Goal: Information Seeking & Learning: Learn about a topic

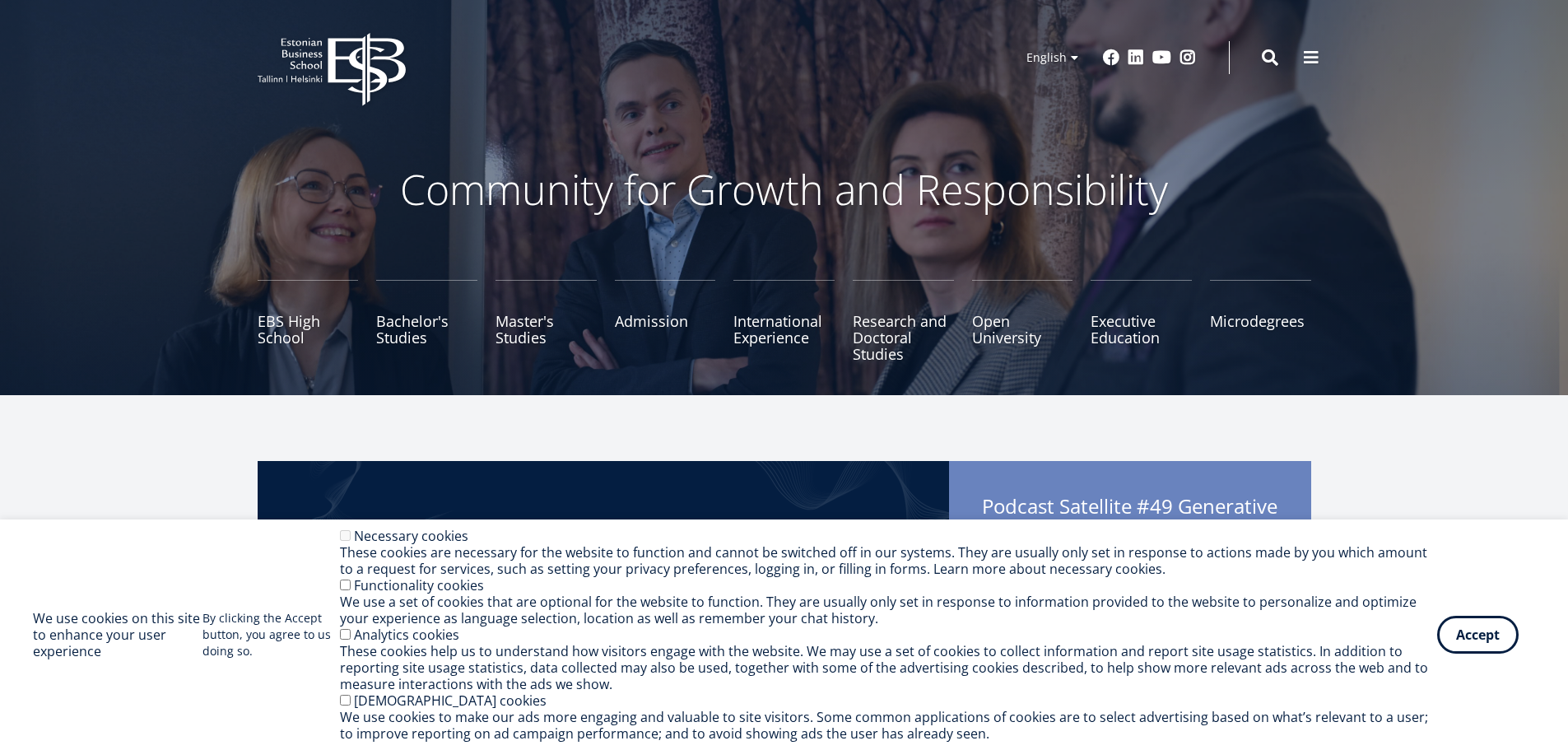
click at [1498, 630] on button "Accept" at bounding box center [1478, 634] width 81 height 38
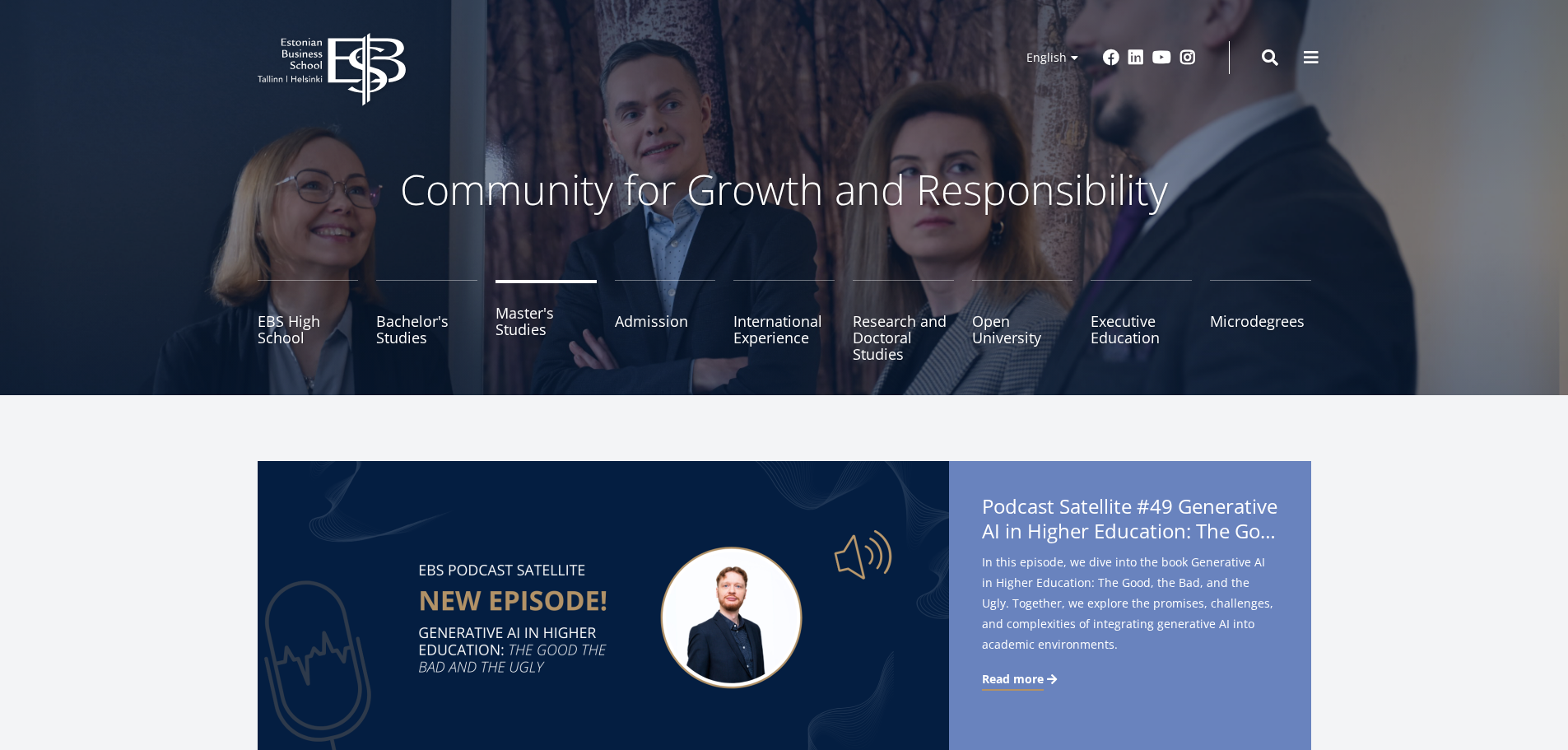
click at [521, 337] on link "Master's Studies" at bounding box center [546, 321] width 101 height 82
click at [522, 331] on link "Master's Studies" at bounding box center [546, 321] width 101 height 82
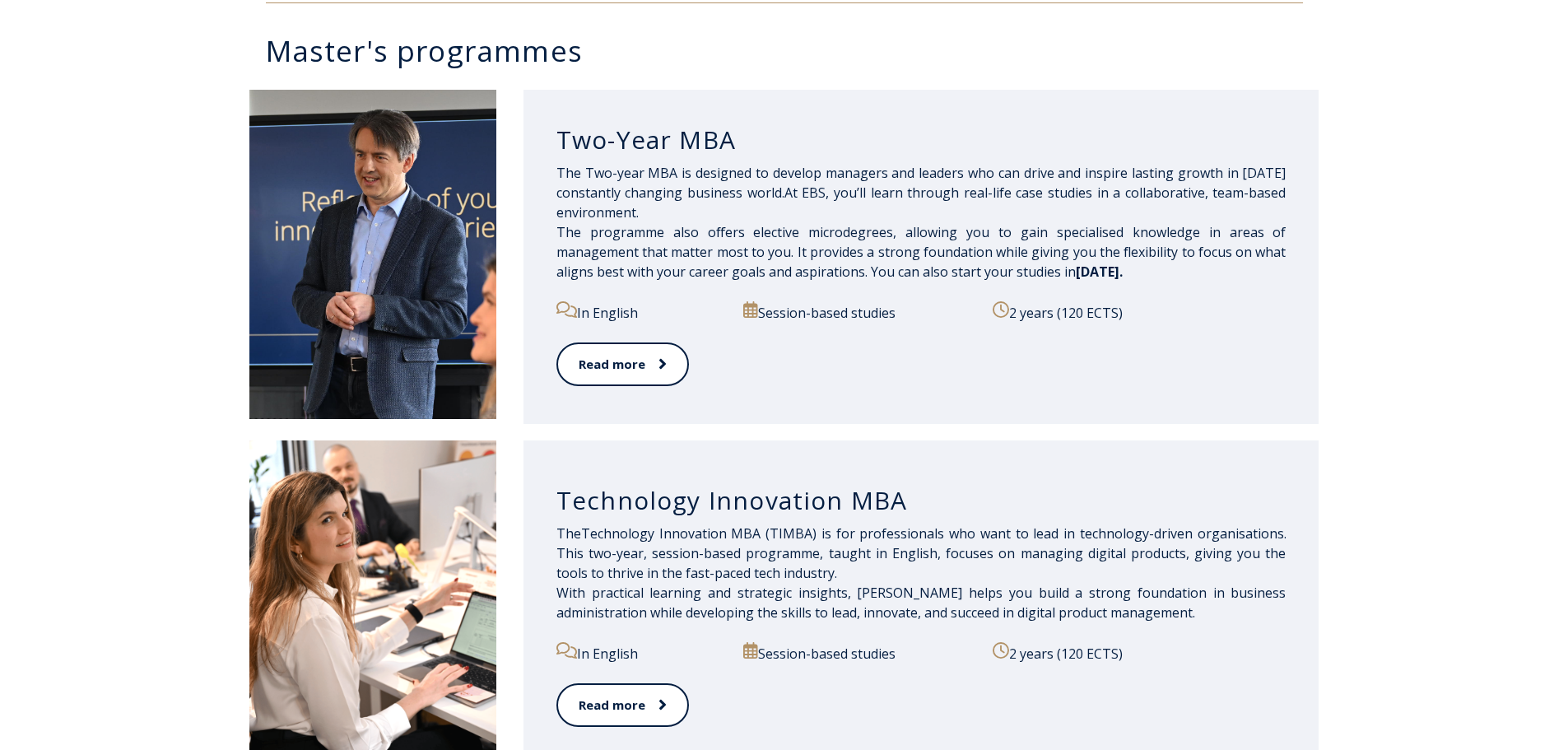
scroll to position [741, 0]
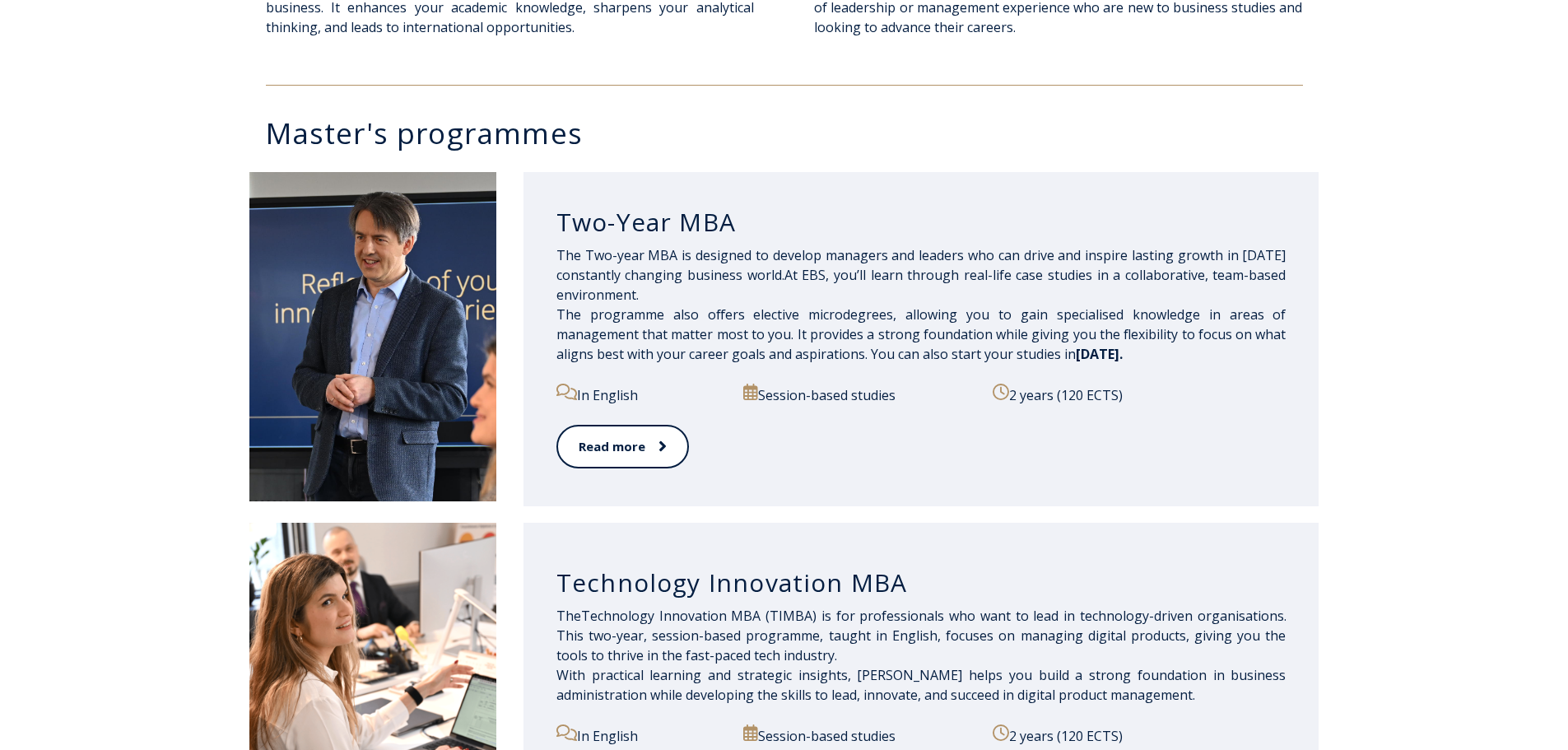
click at [355, 396] on img at bounding box center [372, 337] width 247 height 329
click at [591, 439] on link "Read more" at bounding box center [621, 446] width 131 height 45
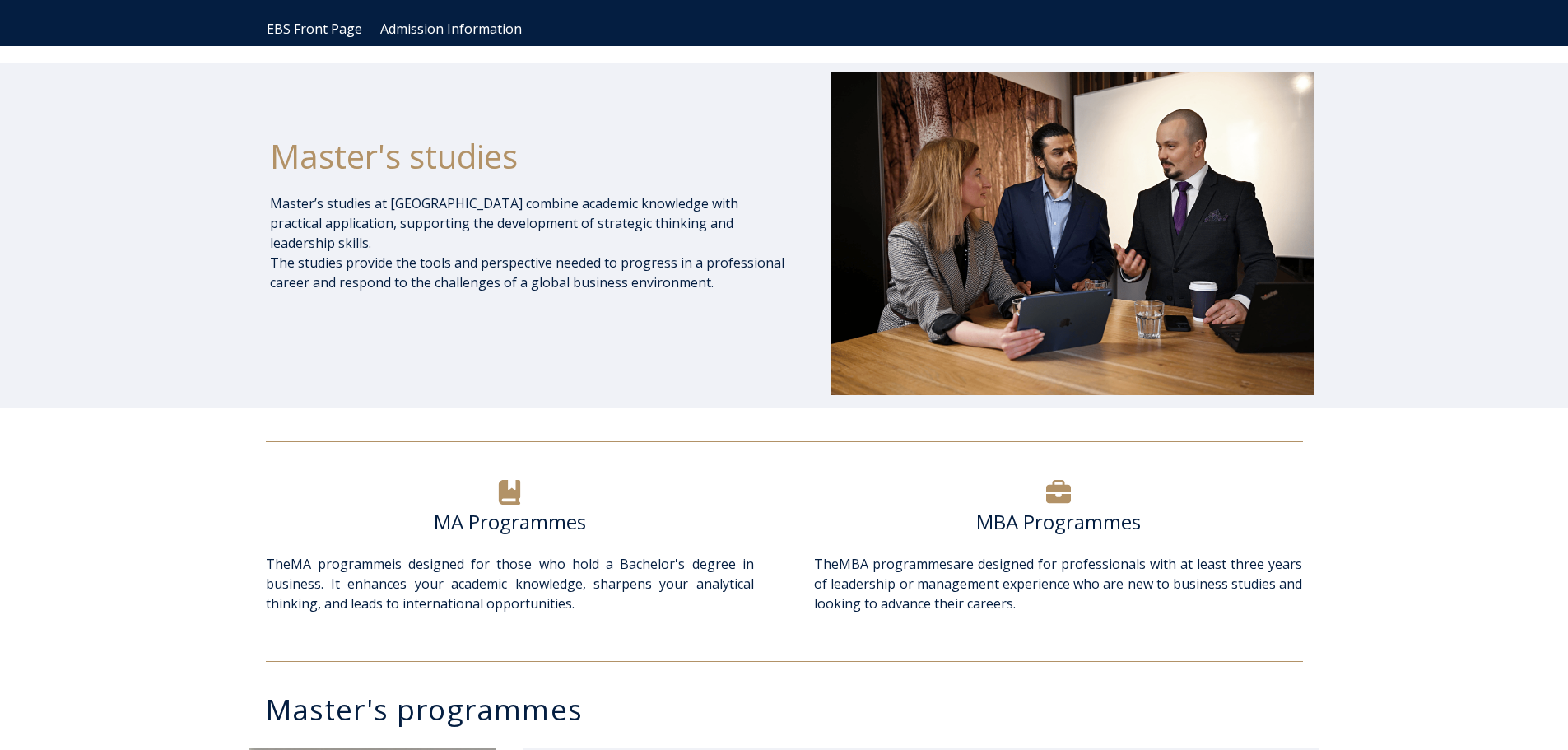
scroll to position [0, 0]
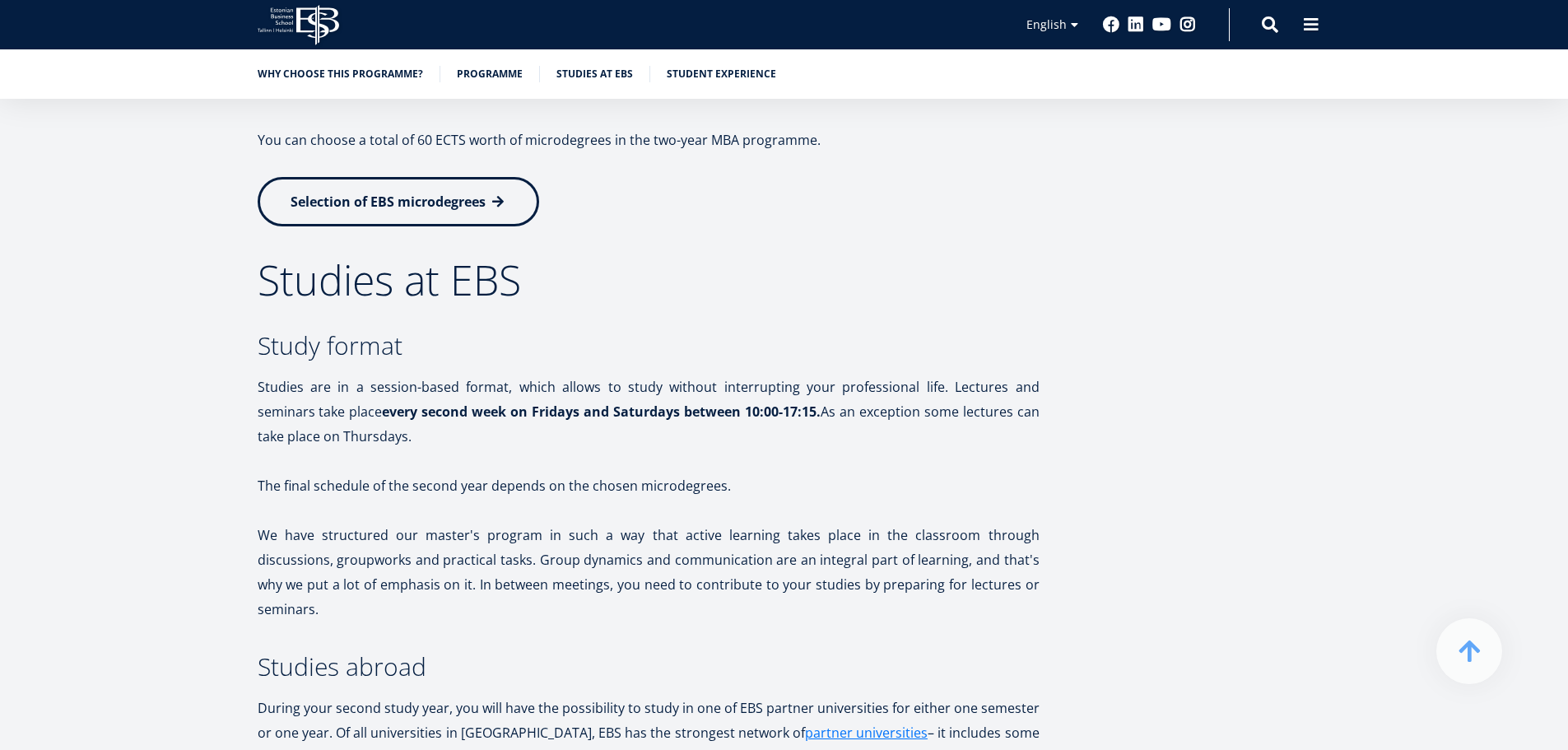
scroll to position [2111, 0]
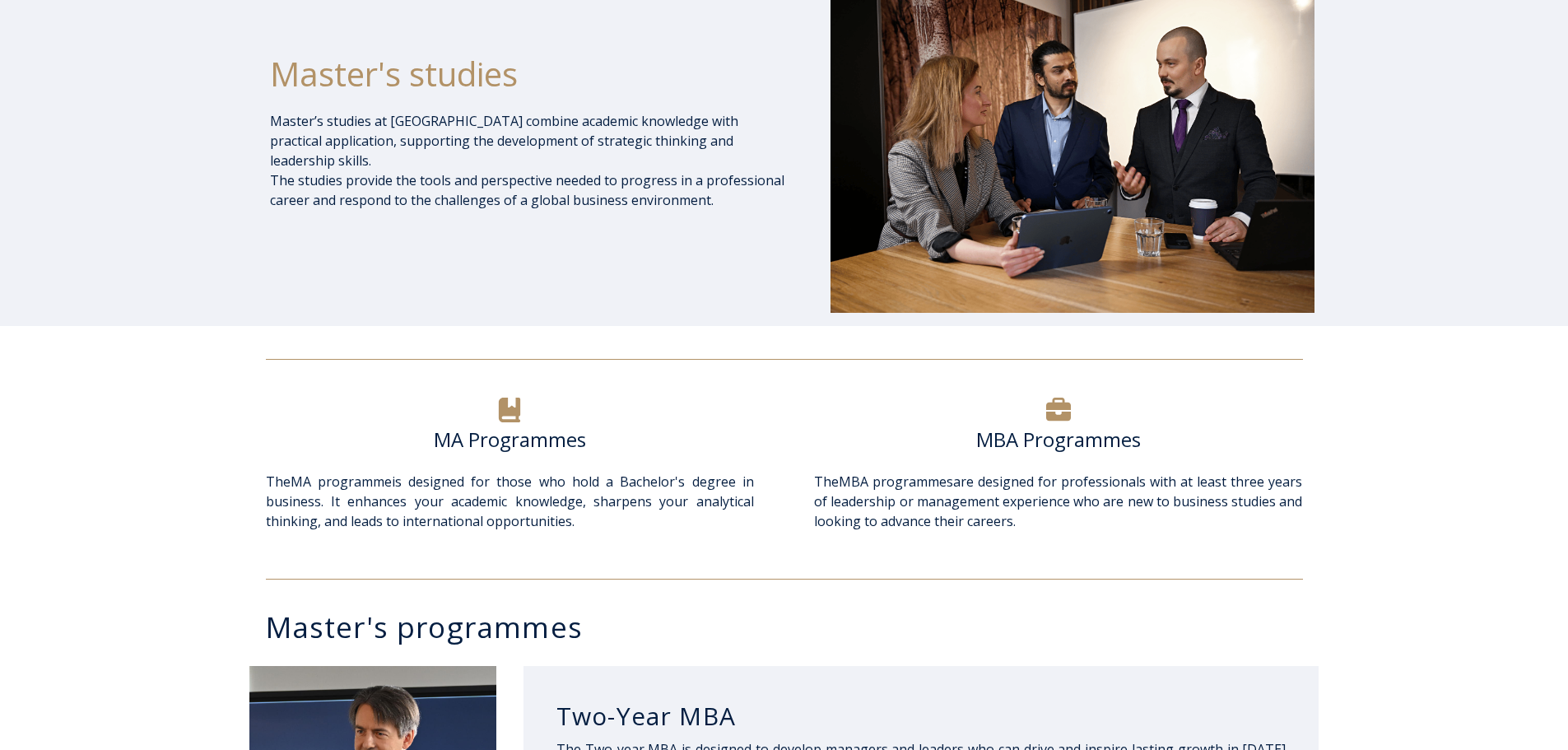
scroll to position [411, 0]
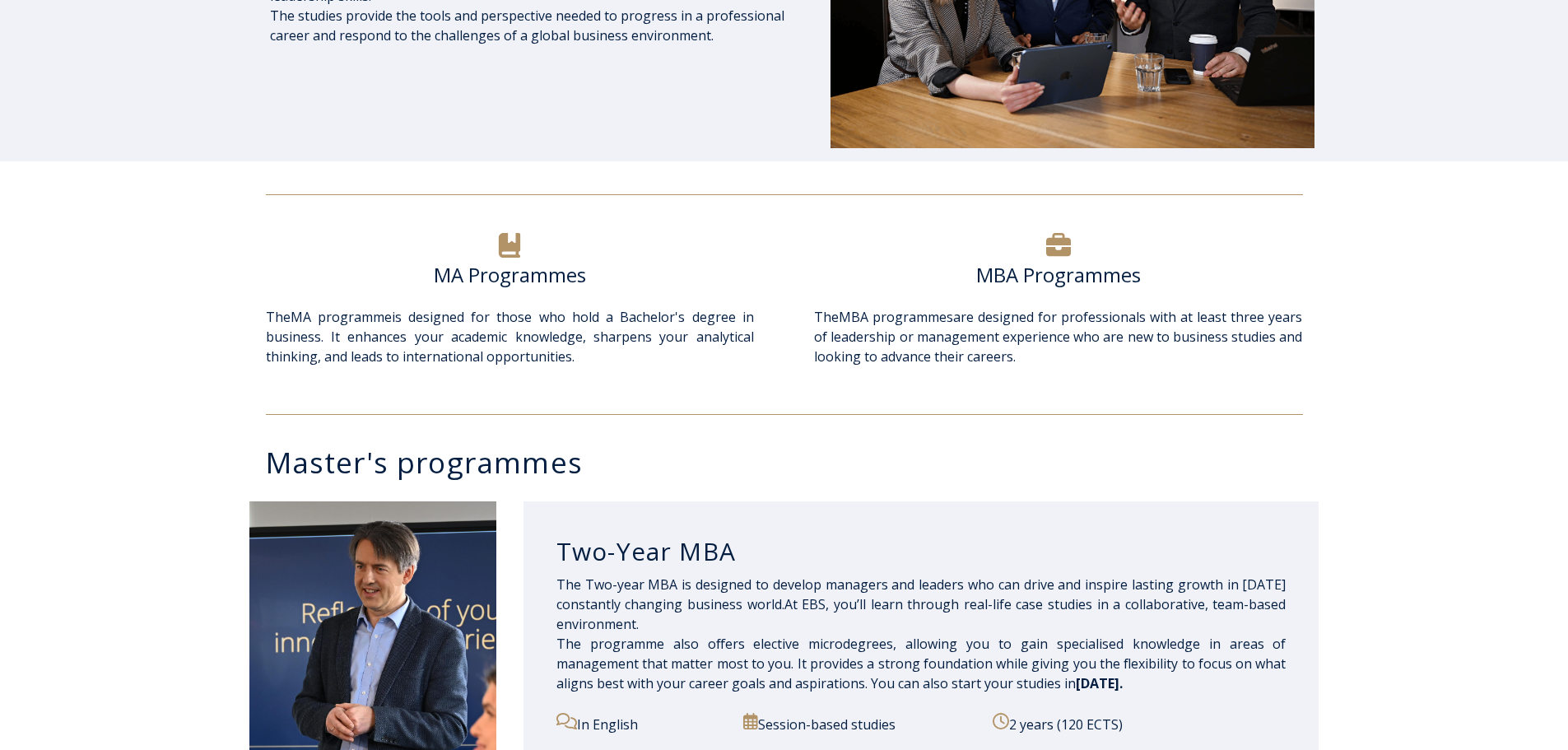
click at [495, 278] on h6 "MA Programmes" at bounding box center [510, 275] width 488 height 25
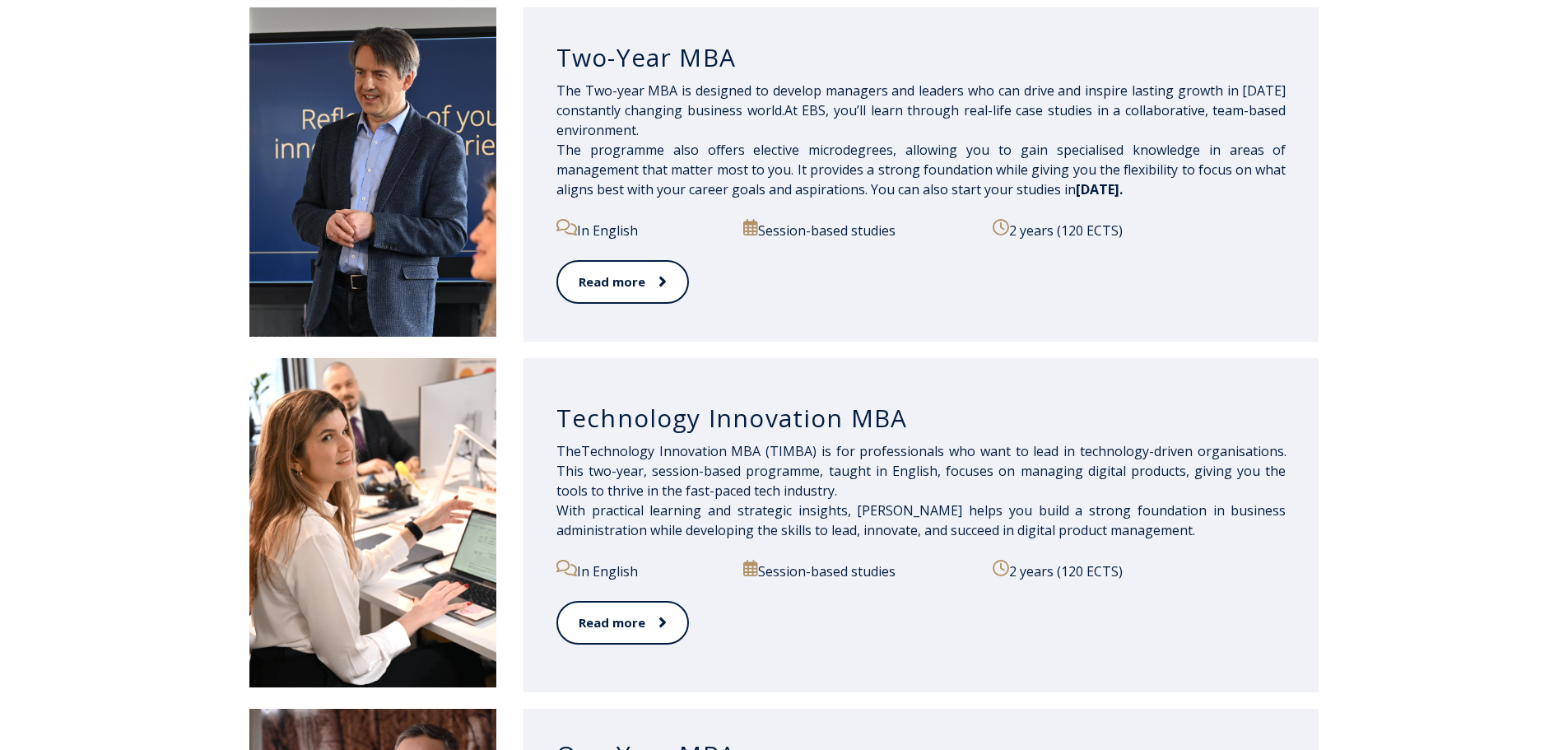
scroll to position [329, 0]
